Goal: Navigation & Orientation: Find specific page/section

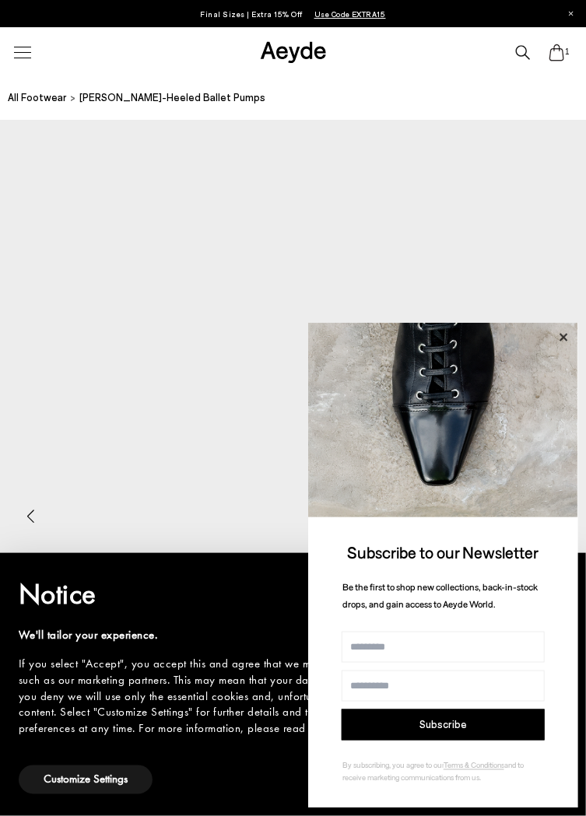
click at [564, 336] on icon at bounding box center [563, 338] width 20 height 20
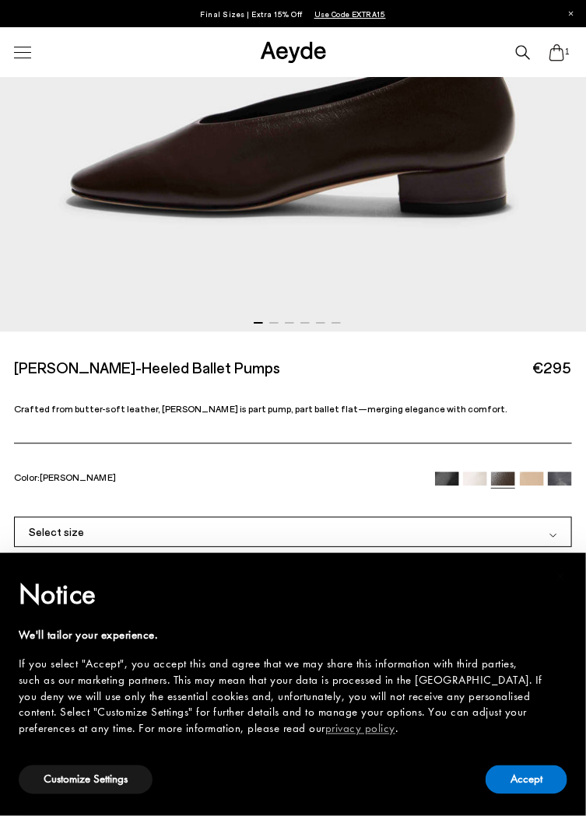
scroll to position [576, 0]
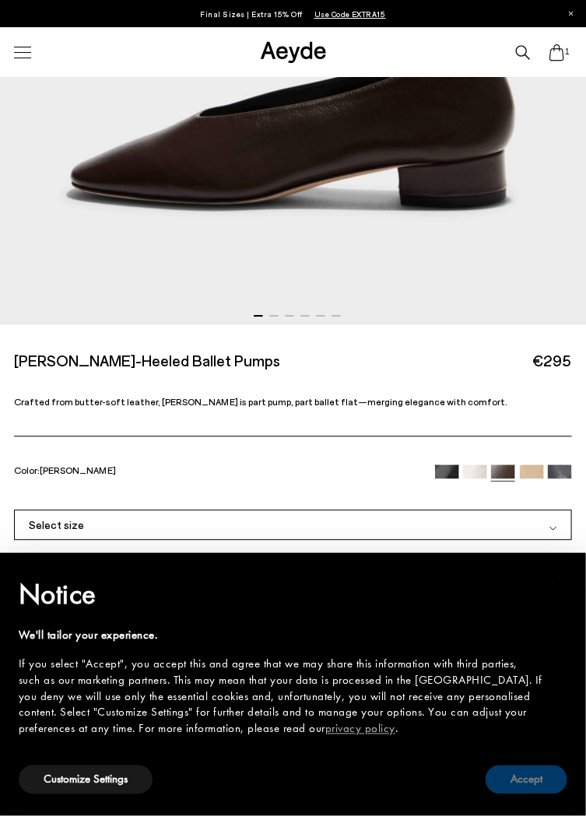
click at [521, 794] on button "Accept" at bounding box center [526, 780] width 82 height 29
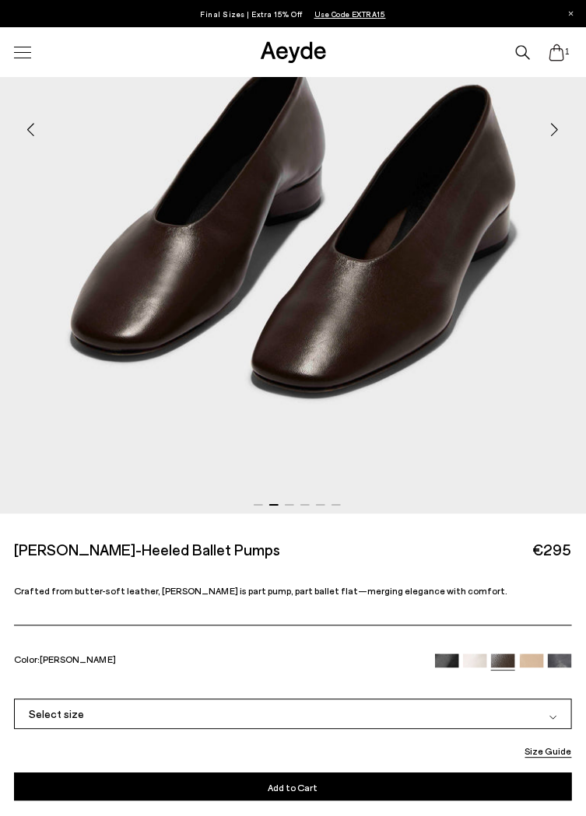
scroll to position [384, 0]
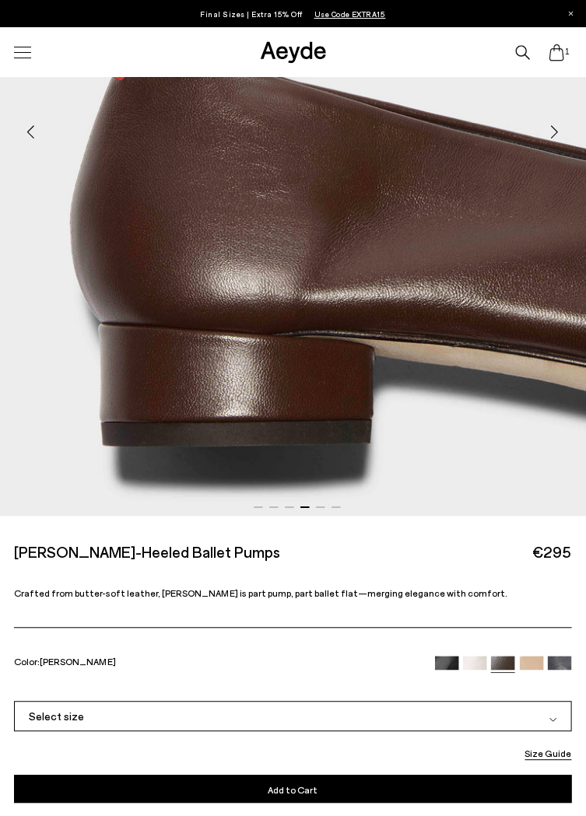
click at [30, 58] on div at bounding box center [22, 52] width 33 height 27
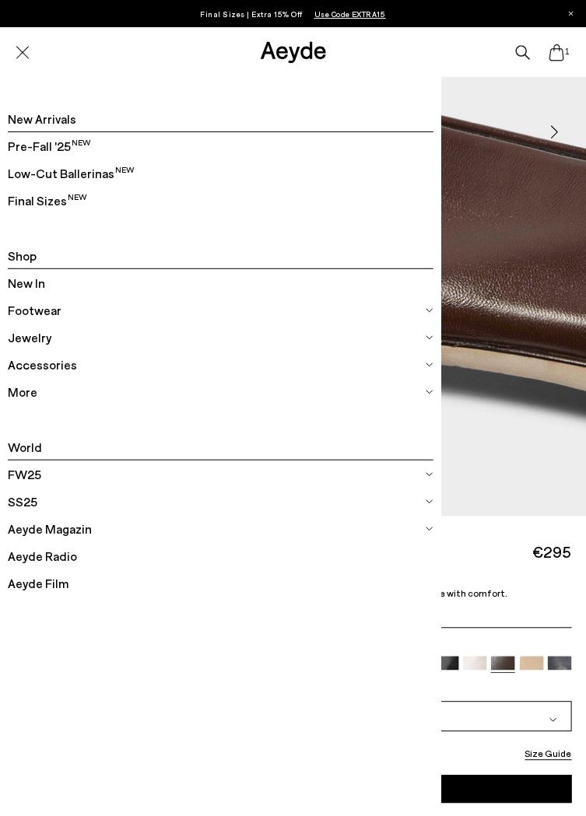
click at [46, 315] on span "Footwear" at bounding box center [35, 310] width 54 height 20
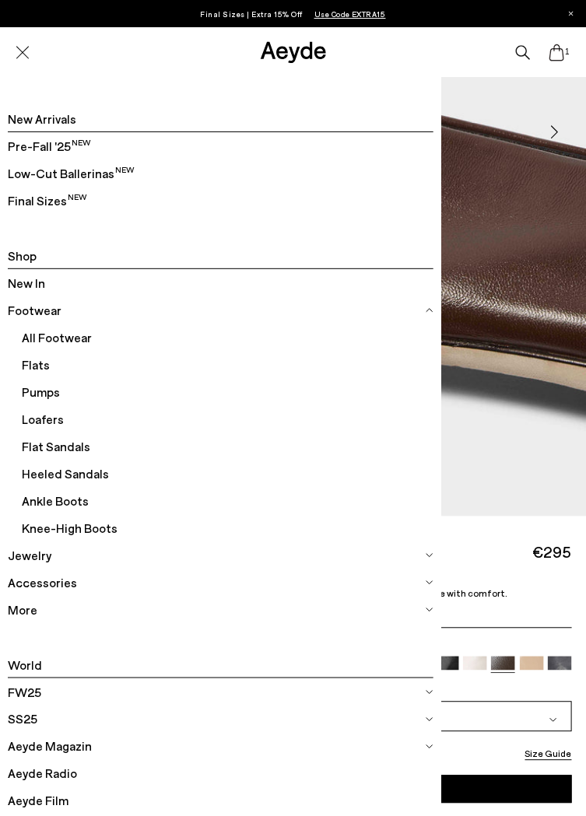
click at [42, 360] on span "Flats" at bounding box center [228, 364] width 412 height 27
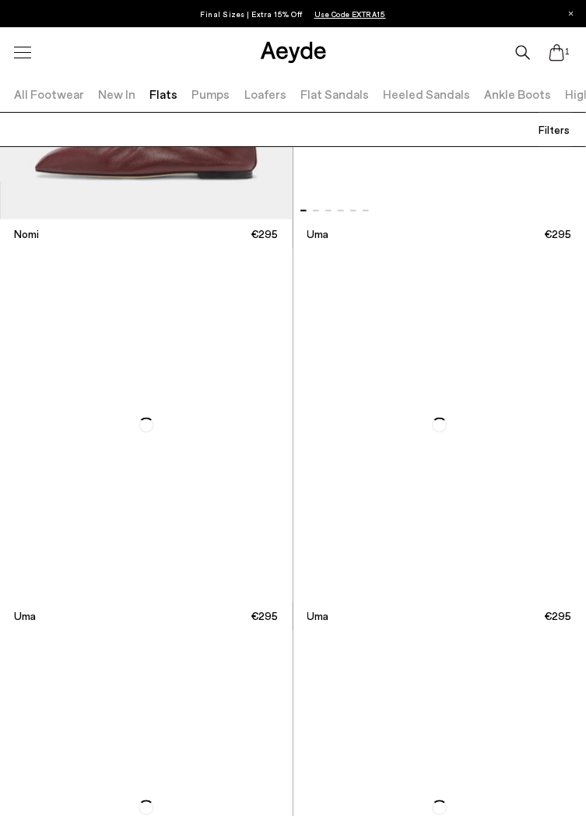
scroll to position [1826, 0]
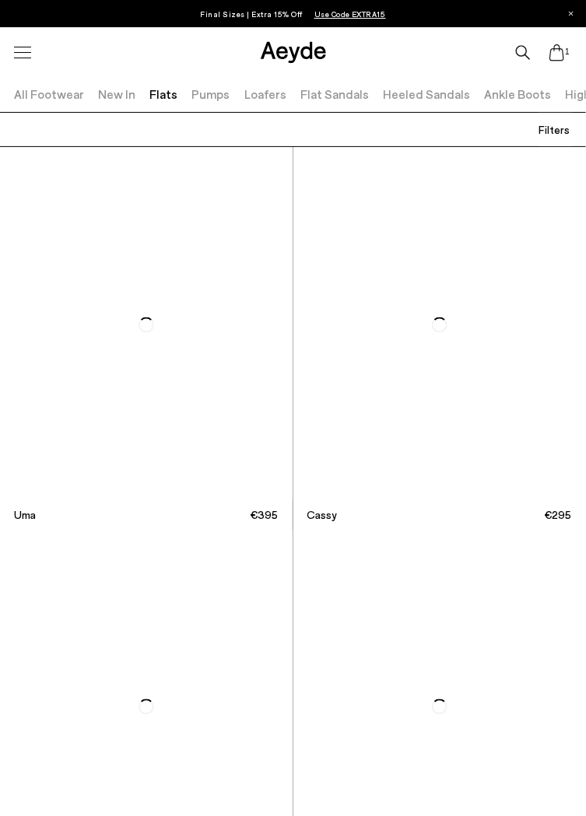
scroll to position [3085, 0]
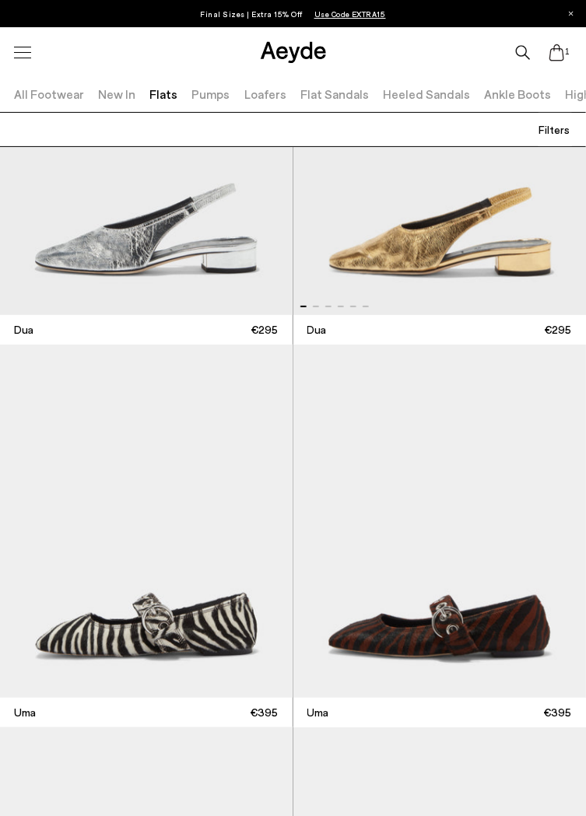
scroll to position [11272, 0]
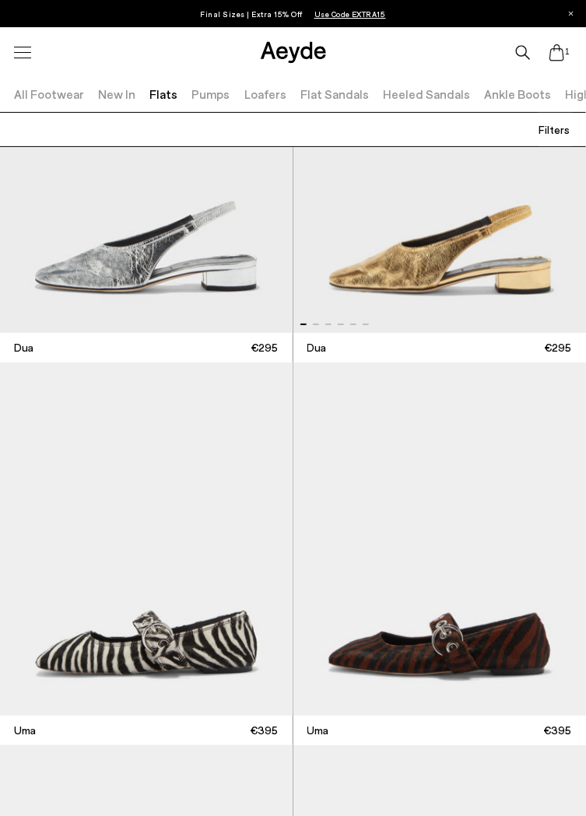
click at [22, 51] on div at bounding box center [22, 52] width 33 height 27
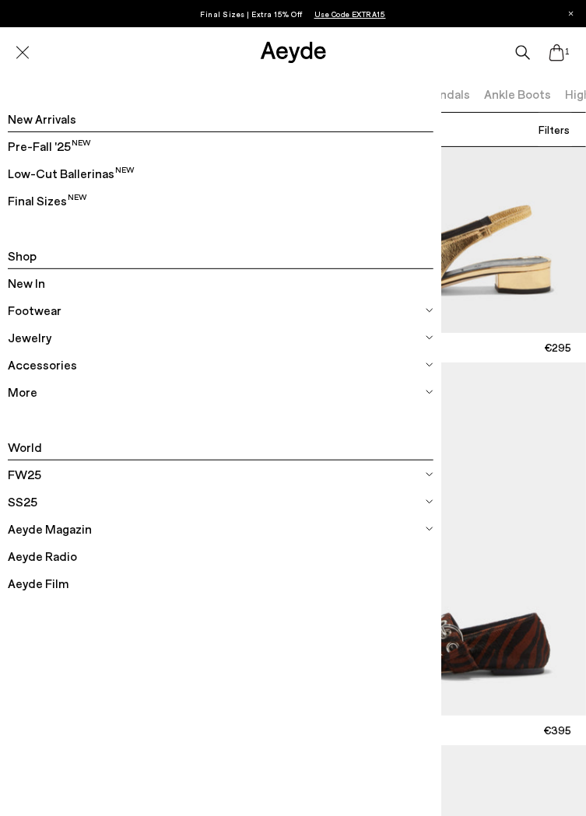
click at [47, 315] on span "Footwear" at bounding box center [35, 310] width 54 height 20
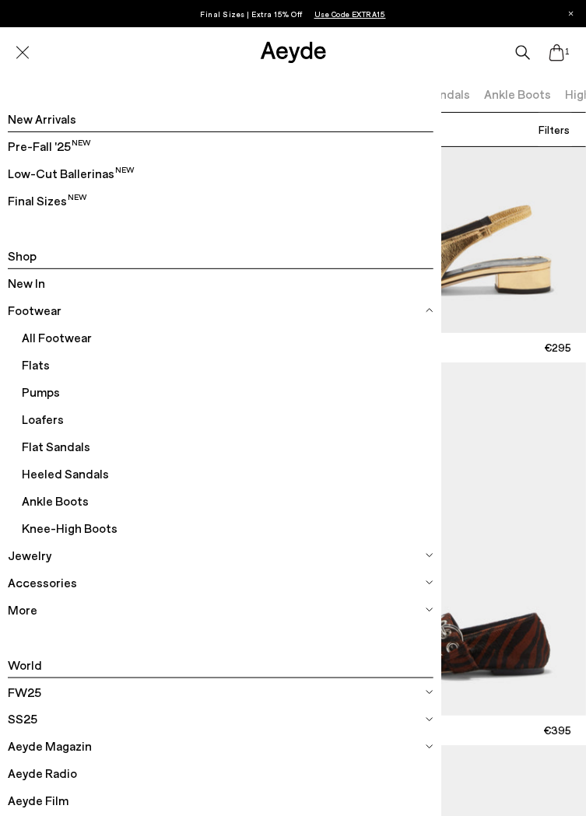
click at [51, 422] on span "Loafers" at bounding box center [228, 418] width 412 height 27
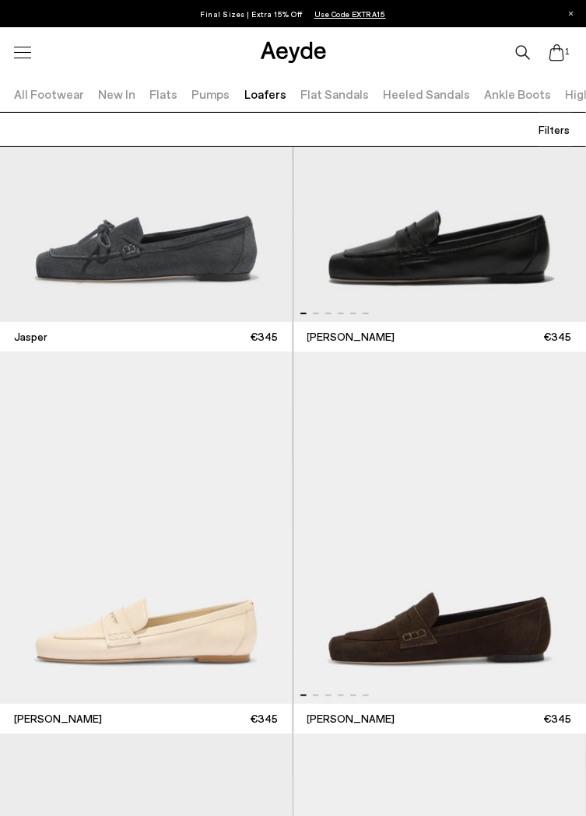
scroll to position [1341, 0]
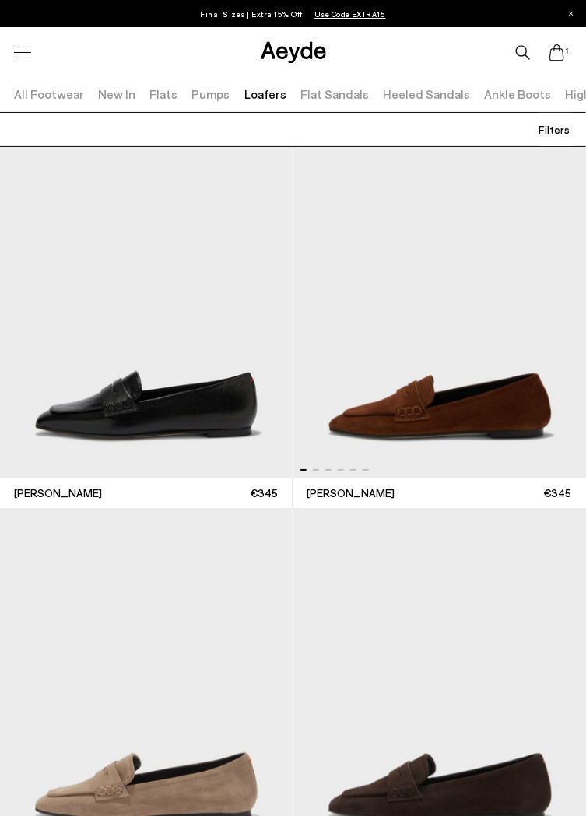
scroll to position [5378, 0]
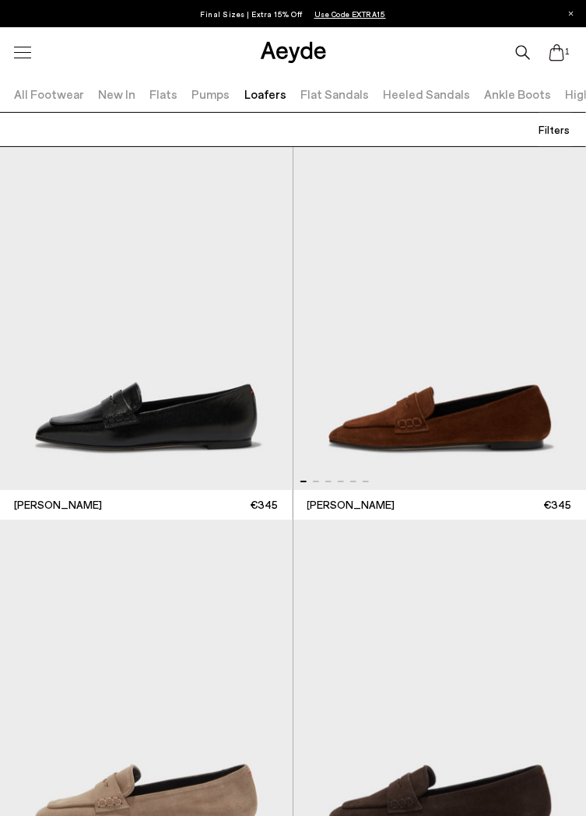
click at [204, 94] on link "Pumps" at bounding box center [211, 93] width 38 height 15
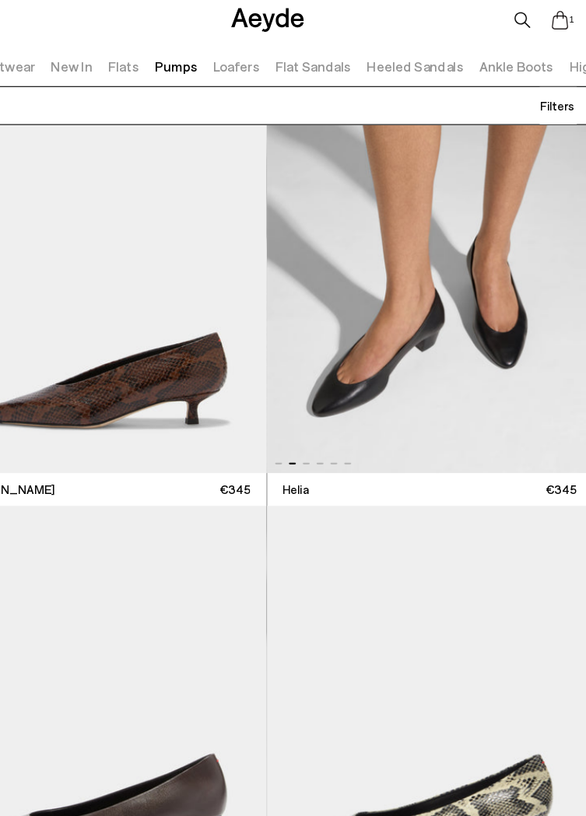
scroll to position [1201, 0]
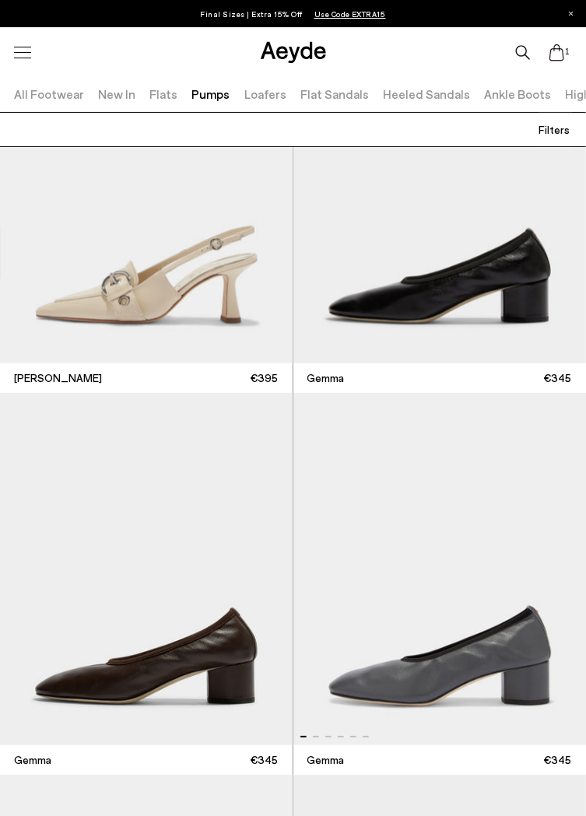
scroll to position [6650, 0]
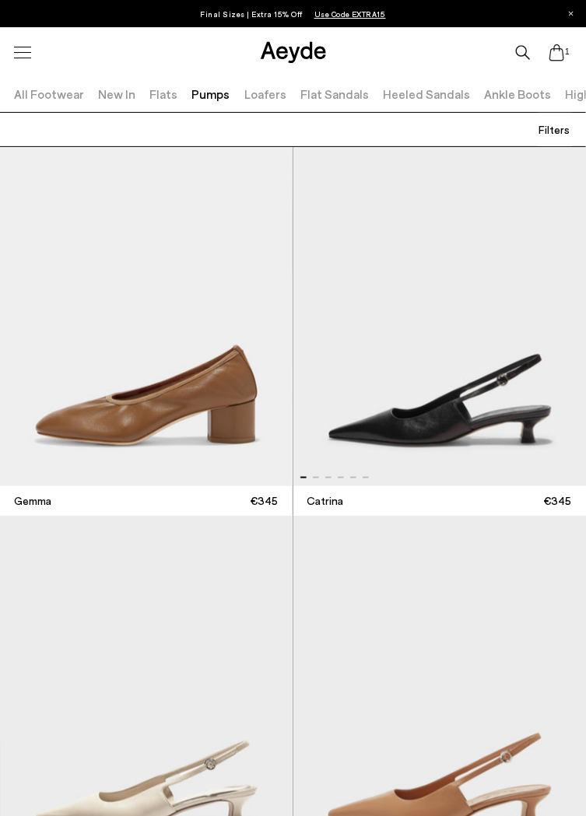
scroll to position [6529, 0]
